Goal: Find specific page/section: Find specific page/section

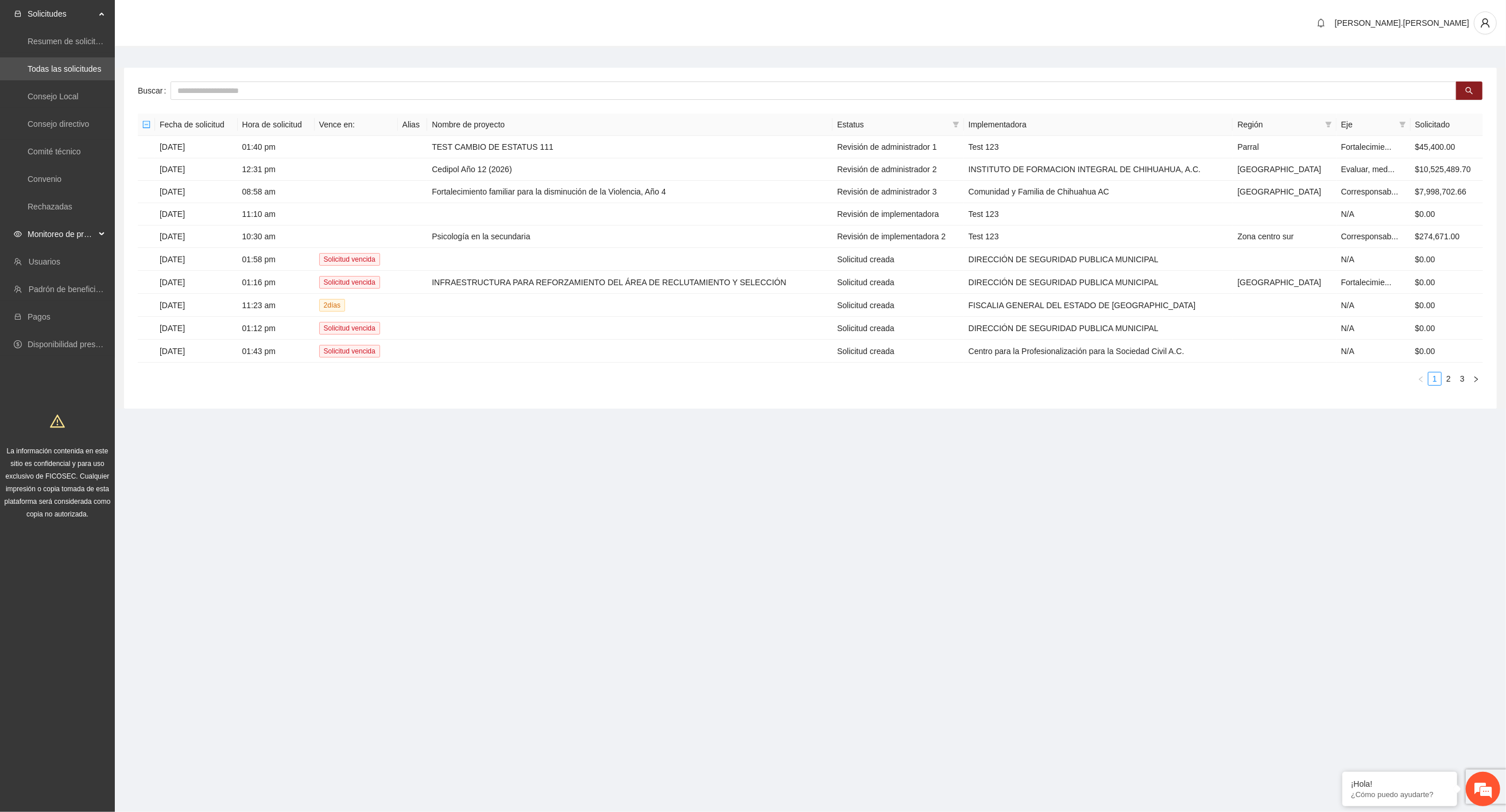
click at [63, 237] on span "Monitoreo de proyectos" at bounding box center [61, 234] width 68 height 23
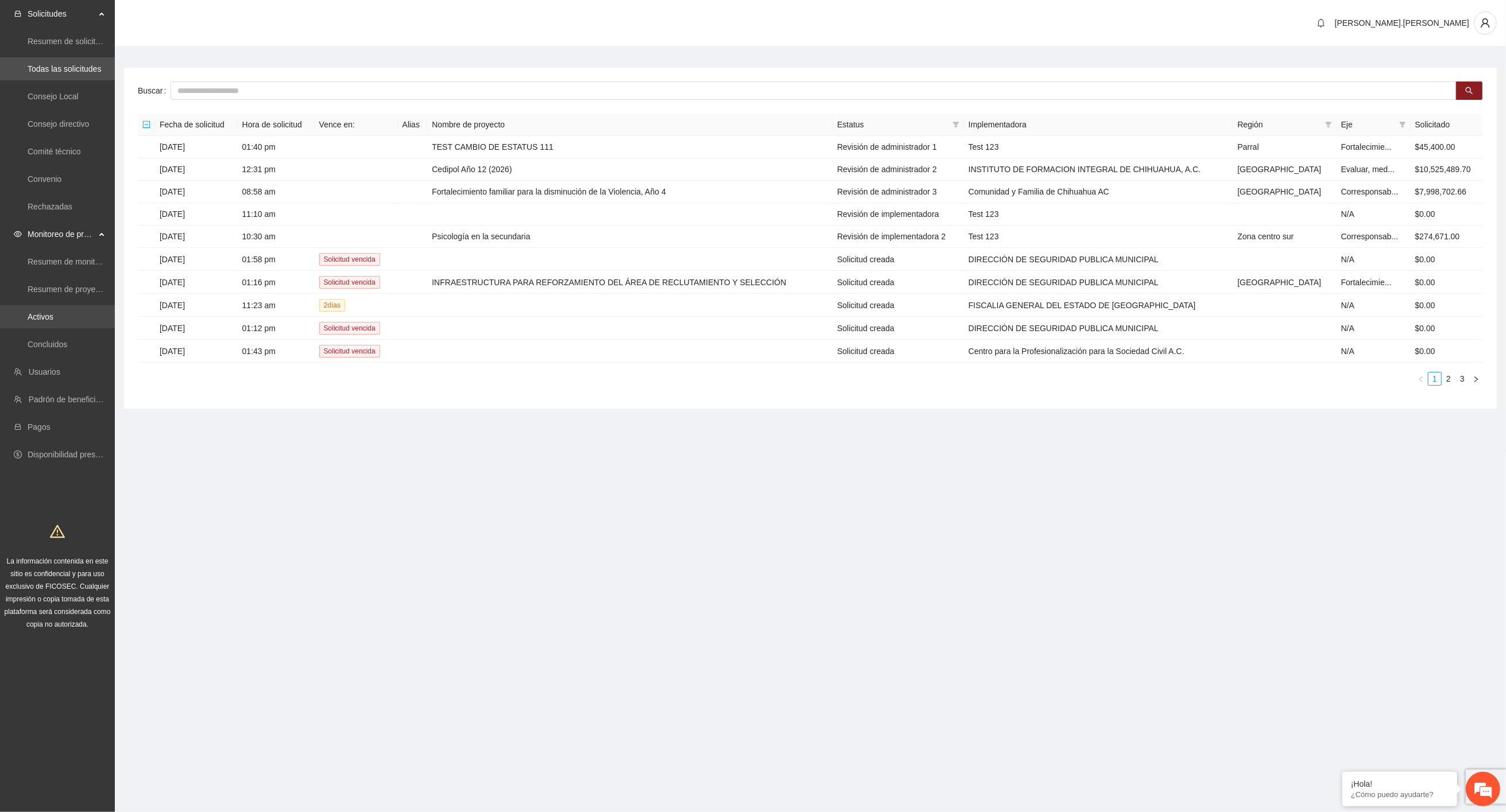
drag, startPoint x: 49, startPoint y: 316, endPoint x: 55, endPoint y: 313, distance: 6.7
click at [49, 316] on link "Activos" at bounding box center [41, 317] width 26 height 9
click at [54, 319] on link "Activos" at bounding box center [41, 317] width 26 height 9
click at [386, 90] on input "text" at bounding box center [813, 91] width 1286 height 19
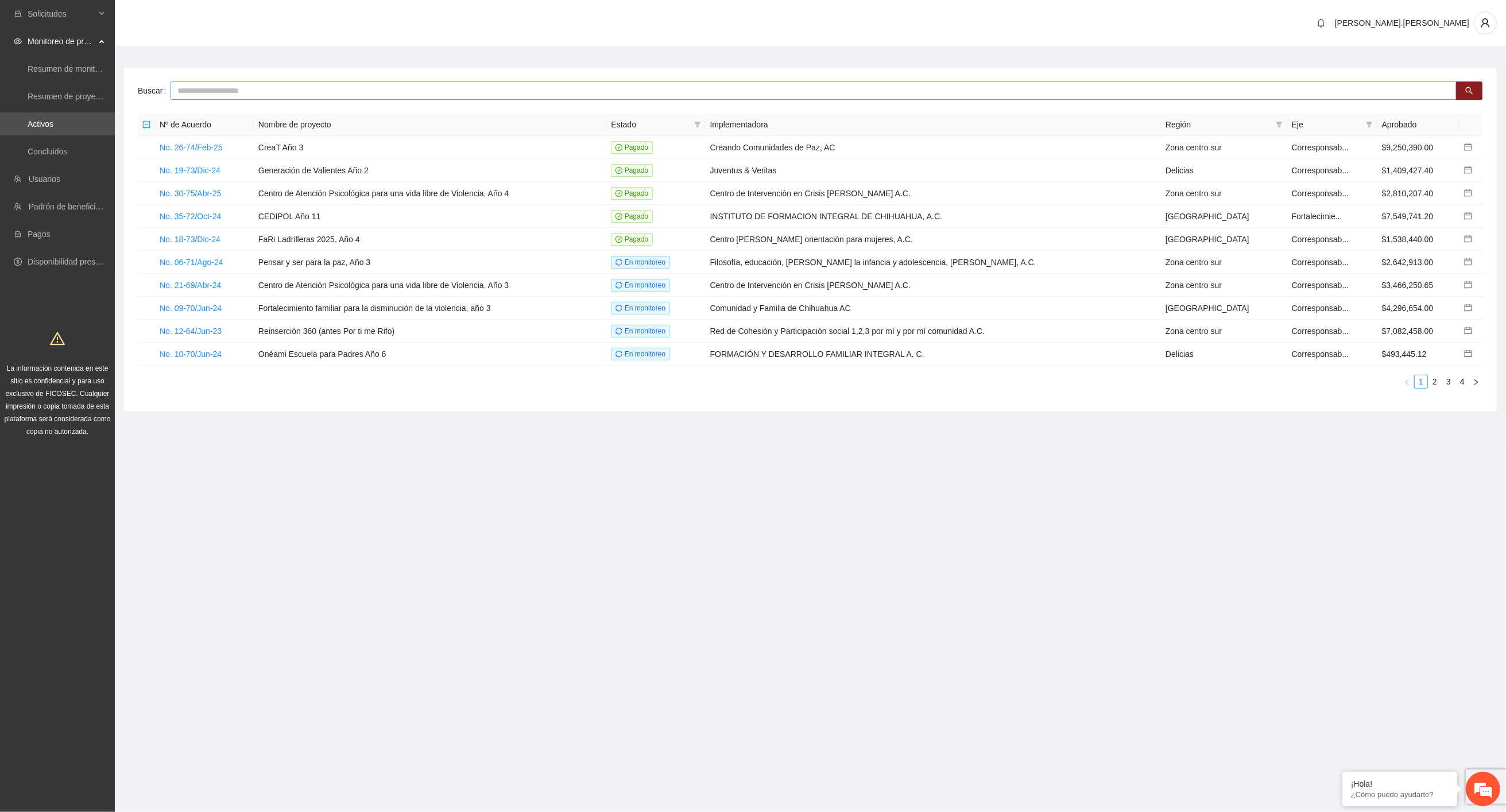
click at [269, 94] on input "text" at bounding box center [813, 91] width 1286 height 19
type input "***"
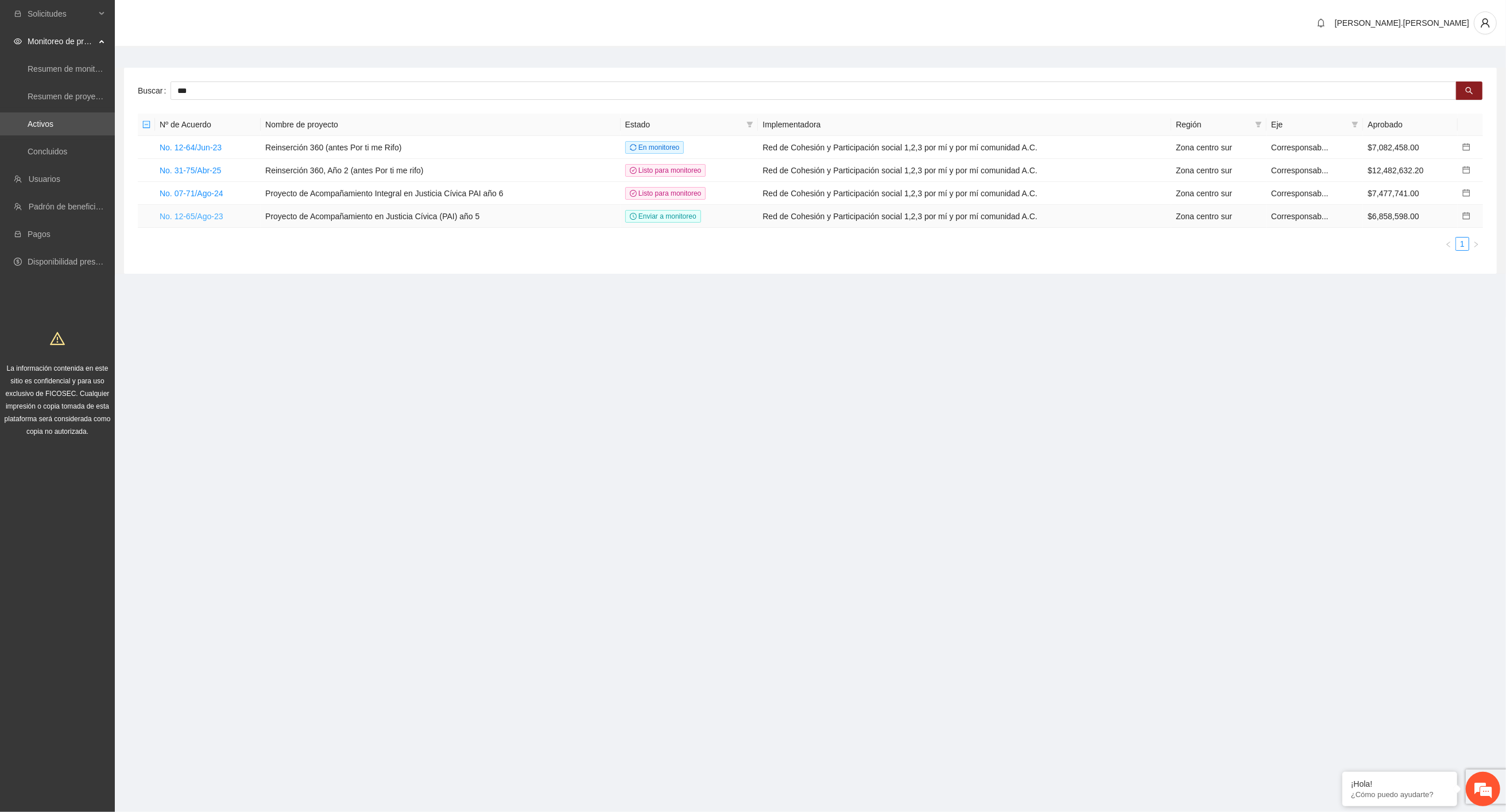
click at [211, 218] on link "No. 12-65/Ago-23" at bounding box center [191, 217] width 64 height 9
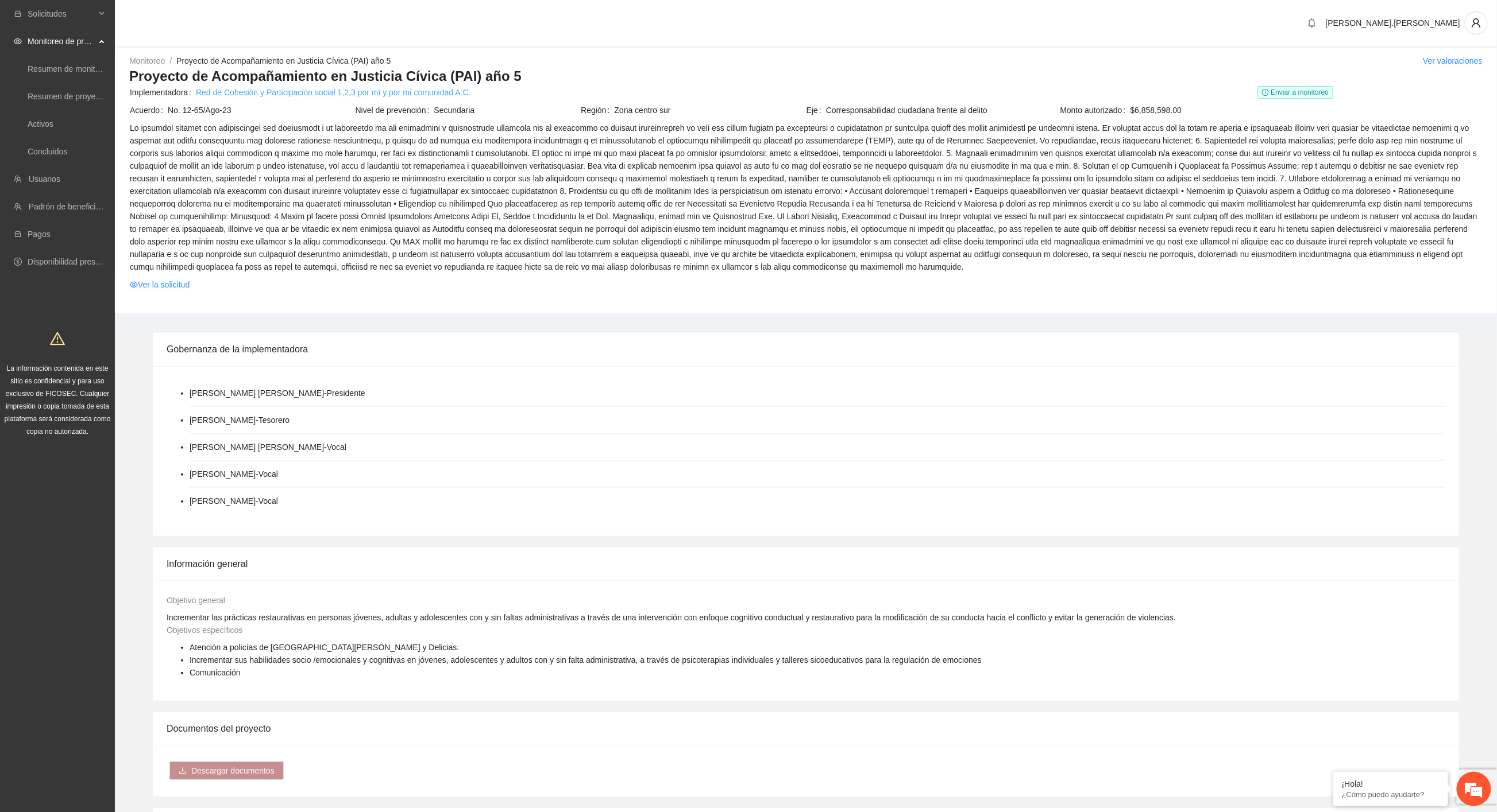
click at [386, 95] on link "Red de Cohesión y Participación social 1,2,3 por mí y por mí comunidad A.C." at bounding box center [333, 93] width 275 height 13
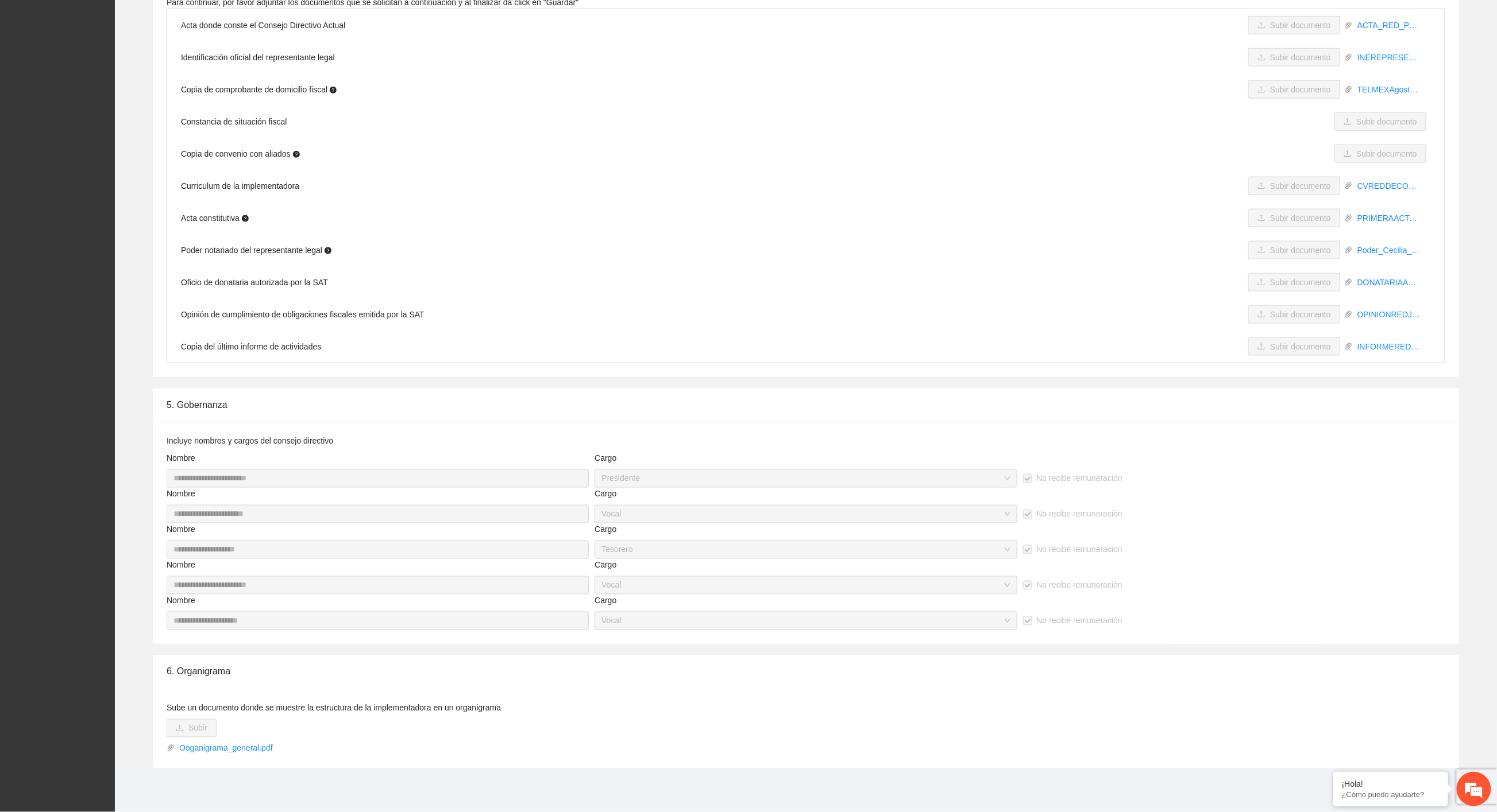
scroll to position [2609, 0]
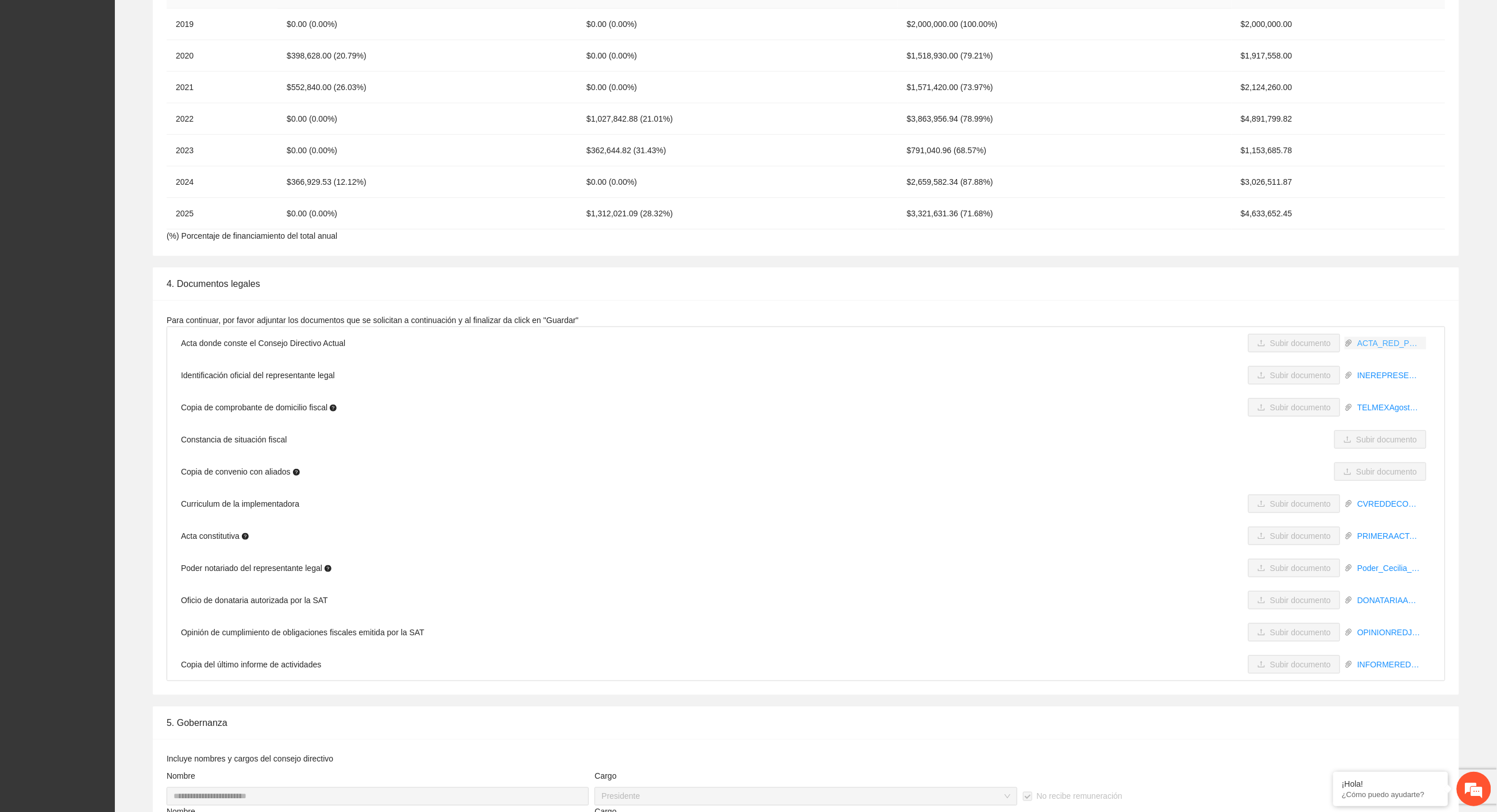
click at [1396, 340] on link "ACTA_RED_PROTOCOLIZACION_2025.pdf" at bounding box center [1388, 344] width 73 height 13
click at [1242, 285] on div "4. Documentos legales" at bounding box center [806, 284] width 1279 height 32
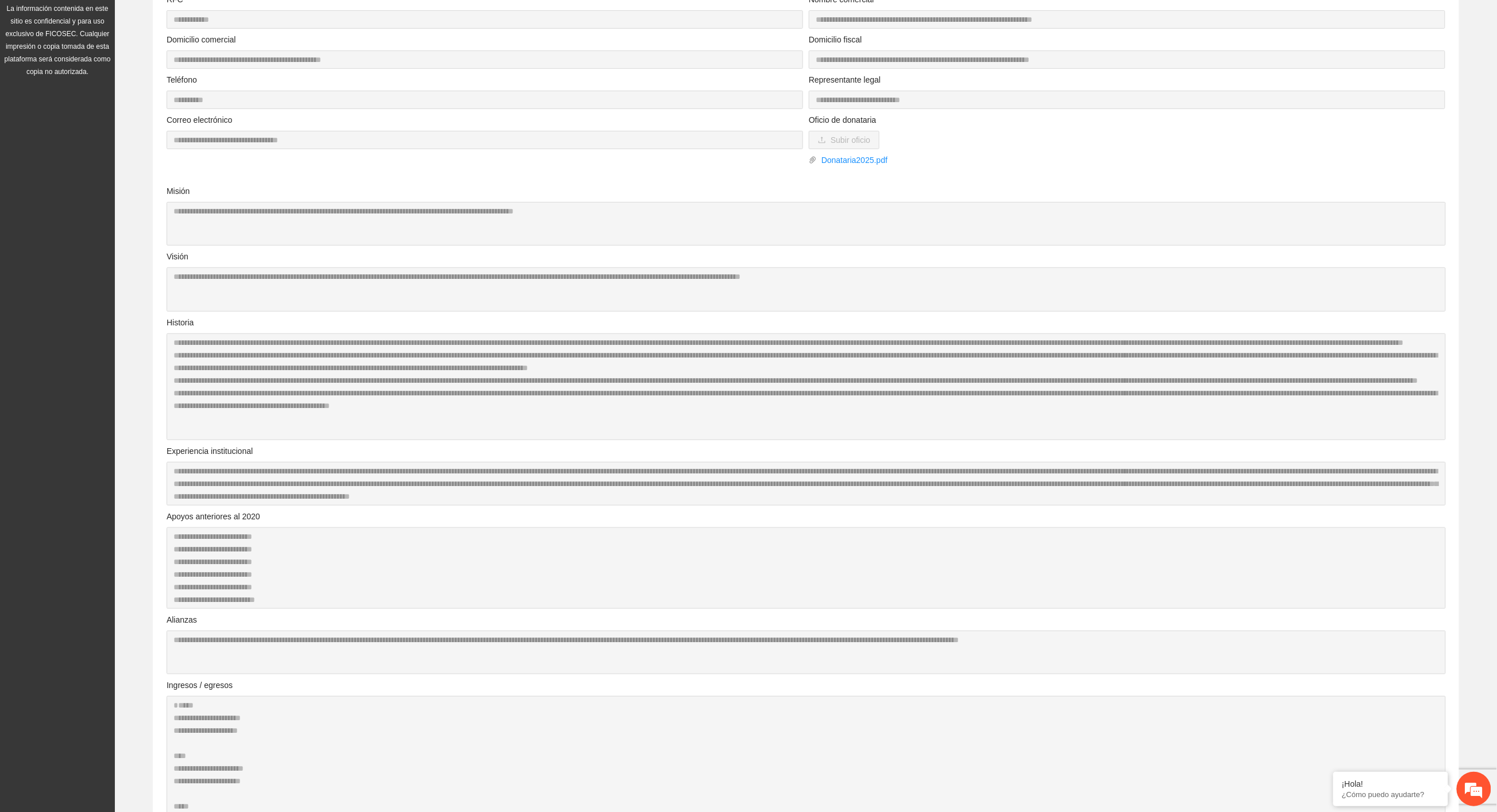
scroll to position [0, 0]
